Goal: Transaction & Acquisition: Purchase product/service

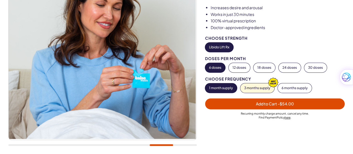
scroll to position [84, 0]
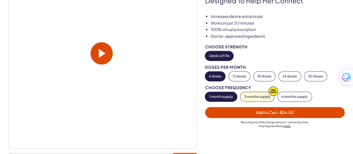
click at [218, 55] on button "Libido Lift Rx" at bounding box center [219, 55] width 28 height 9
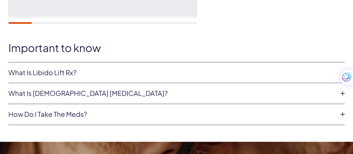
scroll to position [223, 0]
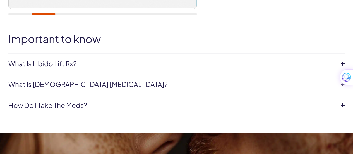
click at [341, 62] on icon at bounding box center [343, 63] width 8 height 8
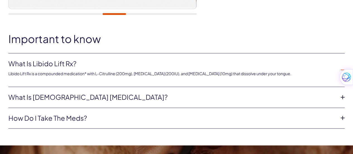
click at [343, 99] on icon at bounding box center [343, 97] width 8 height 8
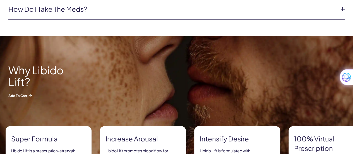
scroll to position [371, 0]
